Goal: Information Seeking & Learning: Learn about a topic

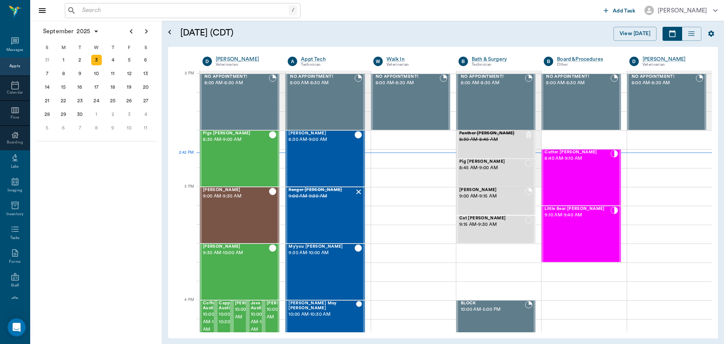
scroll to position [680, 0]
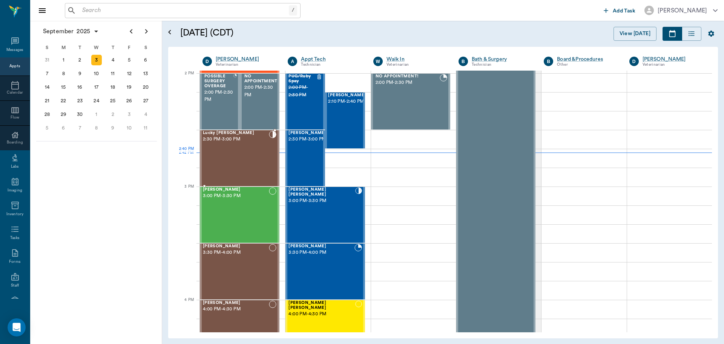
click at [249, 152] on div "Lucky Morphew 2:30 PM - 3:00 PM" at bounding box center [236, 158] width 66 height 55
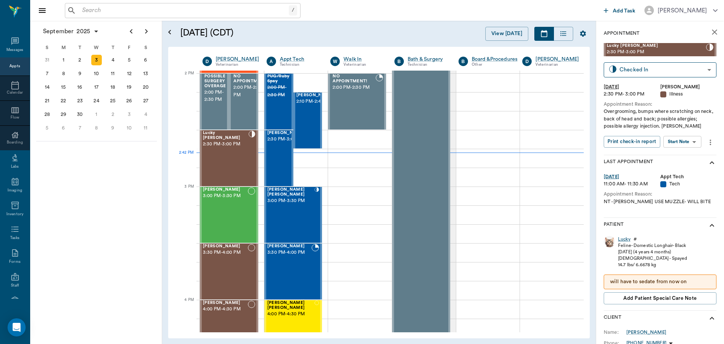
click at [623, 237] on div "Lucky" at bounding box center [624, 239] width 12 height 6
click at [624, 238] on div "Lucky" at bounding box center [624, 239] width 12 height 6
click at [626, 240] on div "Lucky" at bounding box center [624, 239] width 12 height 6
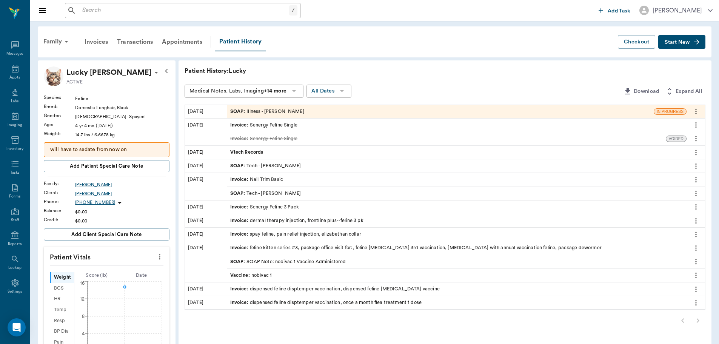
click at [303, 110] on div "SOAP : Illness - [PERSON_NAME]" at bounding box center [267, 111] width 74 height 7
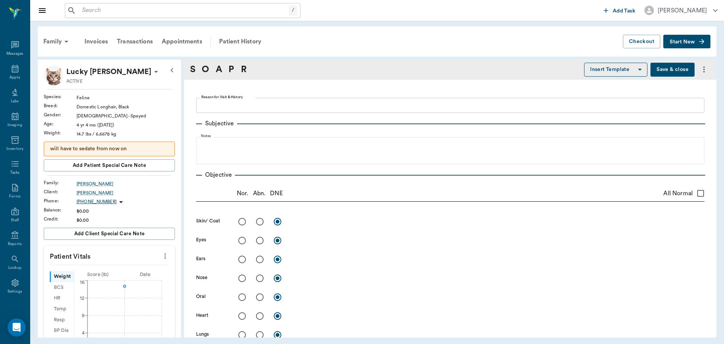
type textarea "Overgrooming, bumps where scratching on neck, back of head and back; possible […"
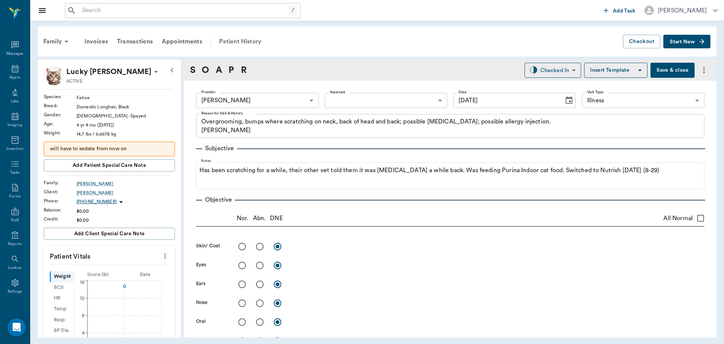
click at [239, 46] on div "Patient History" at bounding box center [240, 41] width 51 height 18
drag, startPoint x: 238, startPoint y: 42, endPoint x: 232, endPoint y: 42, distance: 6.1
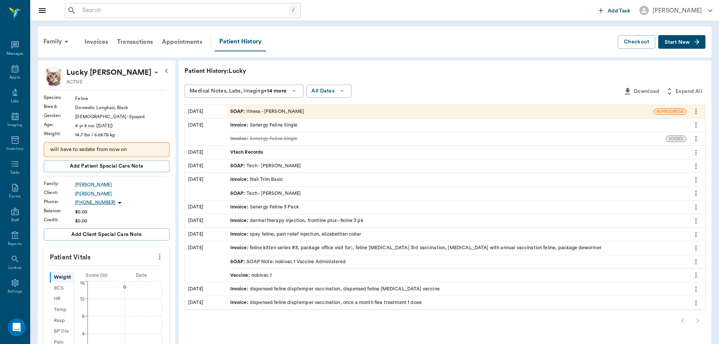
click at [285, 165] on div "SOAP : Tech - [PERSON_NAME]" at bounding box center [265, 165] width 71 height 7
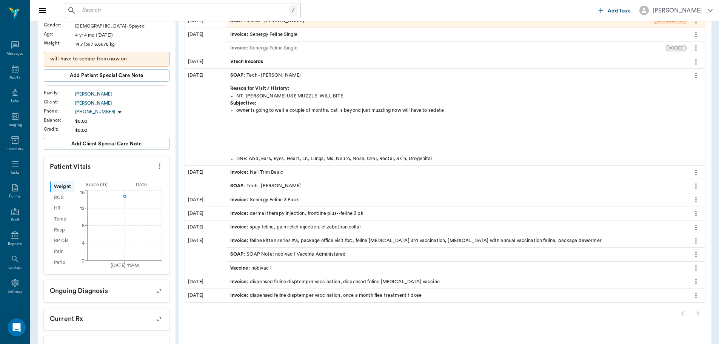
scroll to position [188, 0]
